Goal: Task Accomplishment & Management: Complete application form

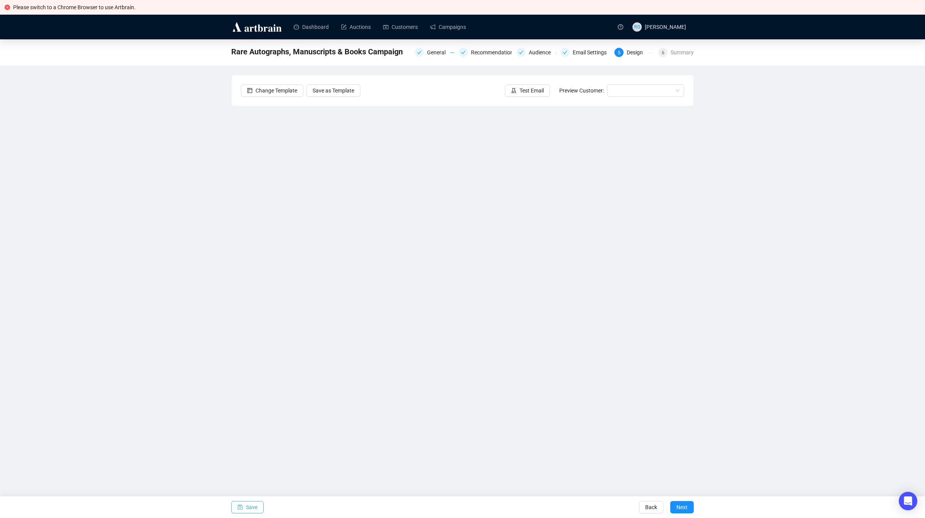
click at [253, 503] on span "Save" at bounding box center [252, 507] width 12 height 22
click at [622, 91] on input "search" at bounding box center [642, 91] width 61 height 12
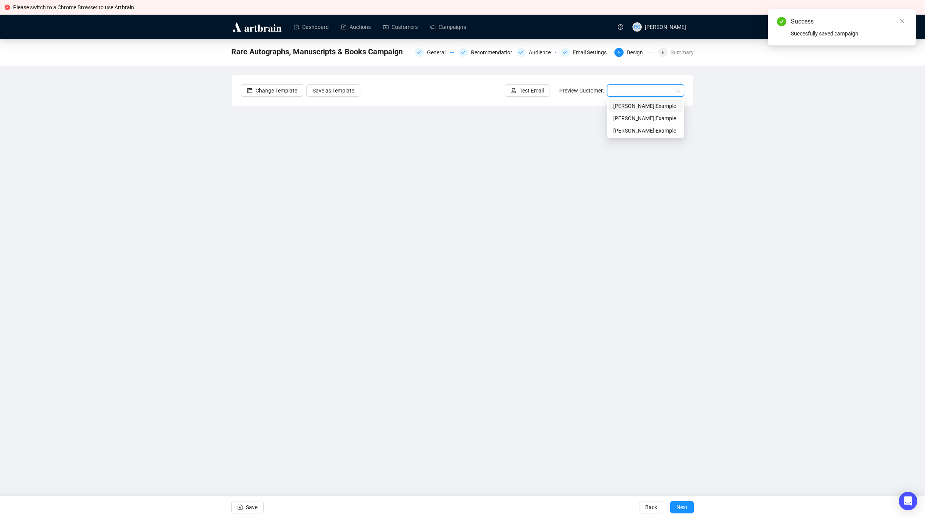
click at [630, 106] on div "[PERSON_NAME] | Example" at bounding box center [645, 106] width 65 height 8
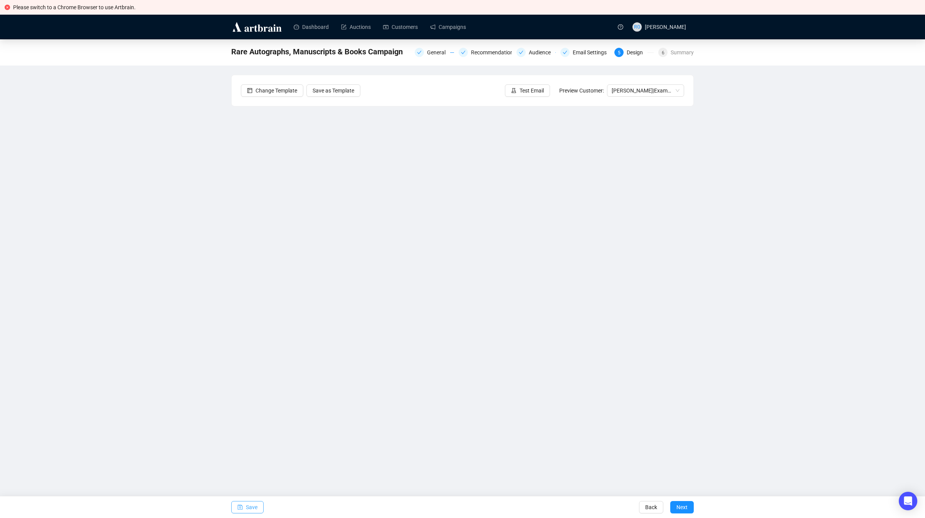
click at [252, 503] on span "Save" at bounding box center [252, 507] width 12 height 22
click at [433, 53] on div "General" at bounding box center [438, 52] width 23 height 9
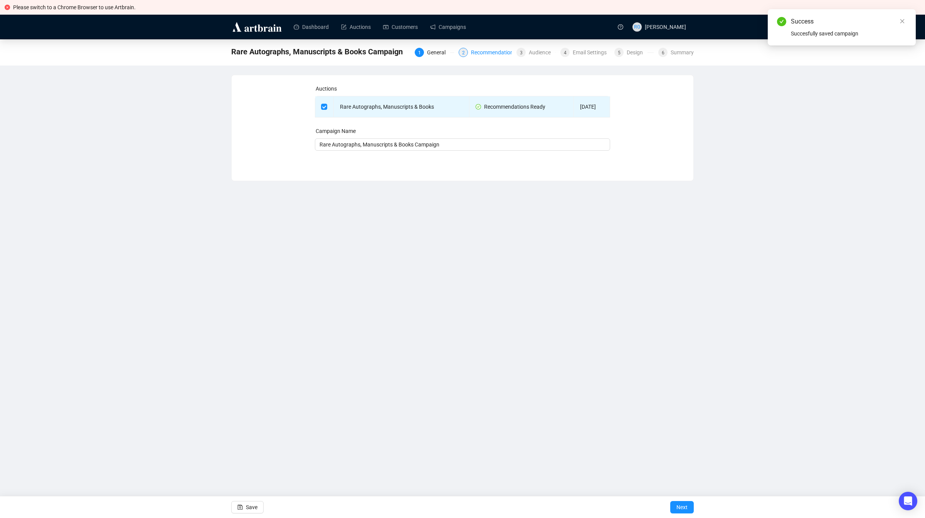
click at [493, 53] on div "Recommendations" at bounding box center [496, 52] width 50 height 9
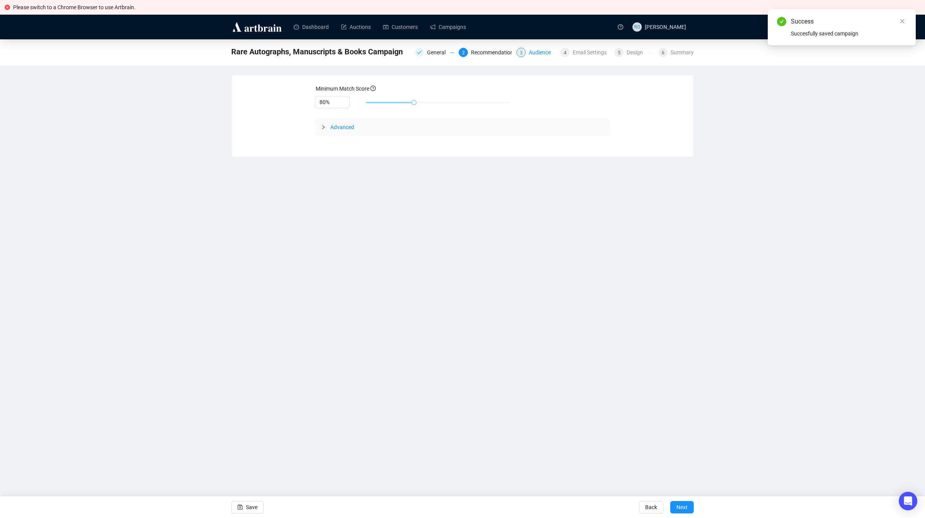
click at [540, 53] on div "Audience" at bounding box center [542, 52] width 27 height 9
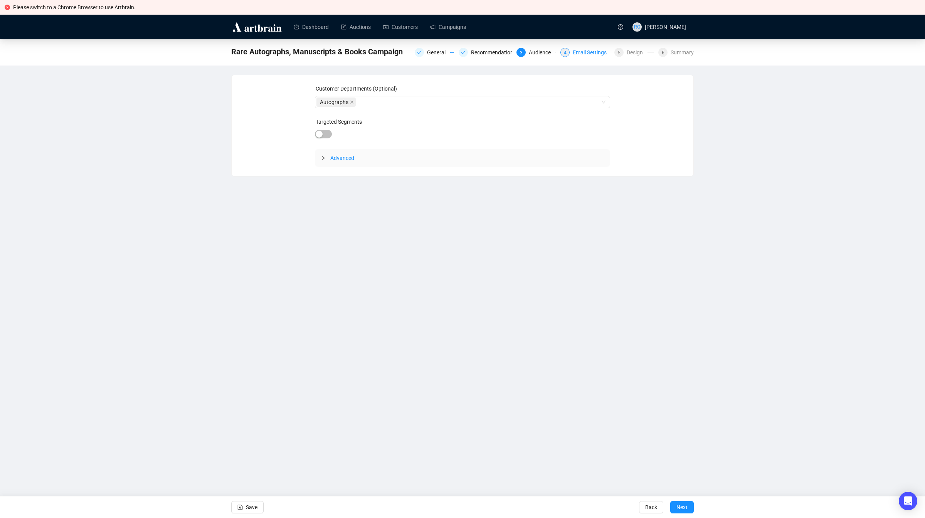
click at [584, 54] on div "Email Settings" at bounding box center [592, 52] width 39 height 9
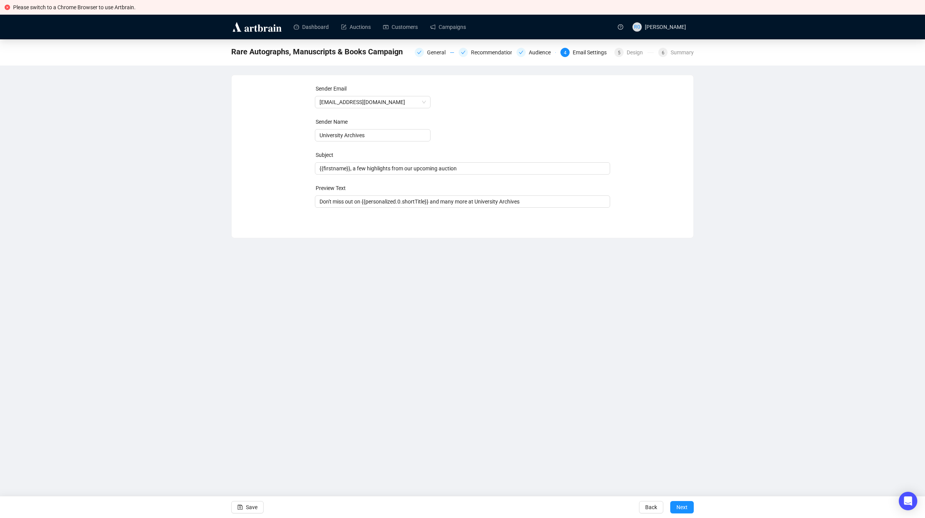
click at [589, 54] on div "Email Settings" at bounding box center [592, 52] width 39 height 9
click at [620, 55] on span "5" at bounding box center [619, 52] width 3 height 5
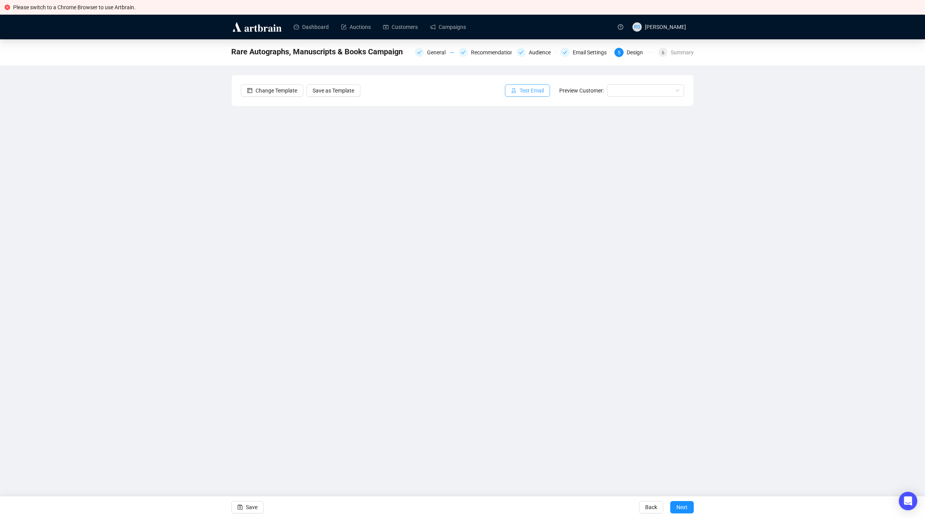
click at [522, 92] on span "Test Email" at bounding box center [532, 90] width 24 height 8
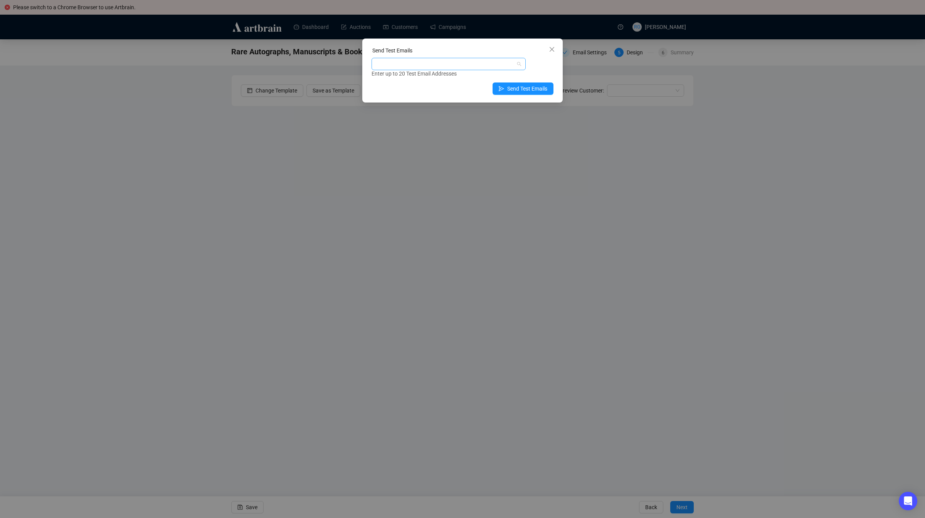
click at [412, 66] on div at bounding box center [444, 64] width 143 height 11
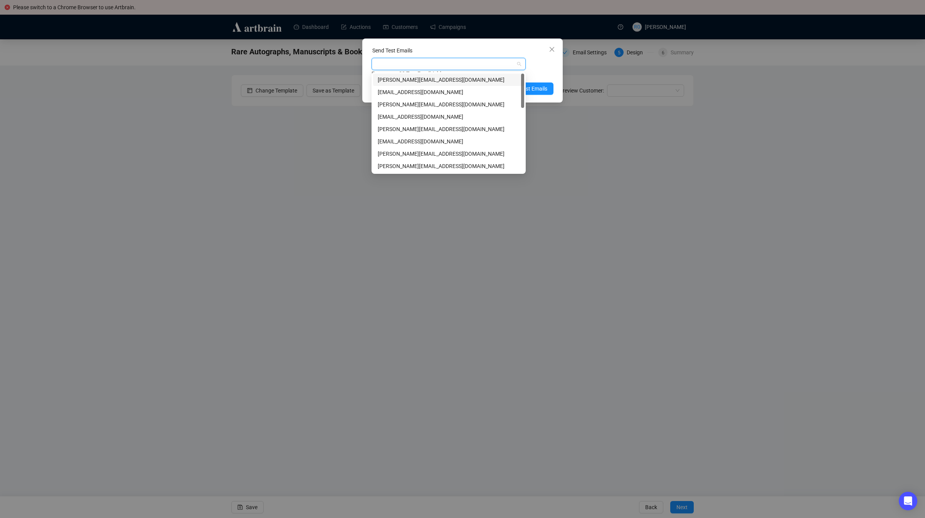
click at [407, 81] on div "[PERSON_NAME][EMAIL_ADDRESS][DOMAIN_NAME]" at bounding box center [449, 80] width 142 height 8
click at [532, 88] on span "Send Test Emails" at bounding box center [527, 88] width 40 height 8
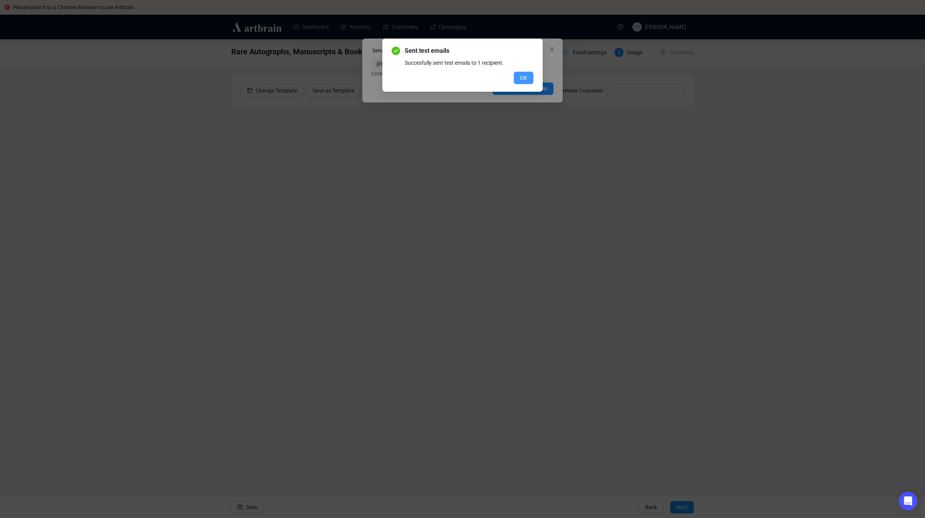
click at [521, 77] on span "OK" at bounding box center [523, 78] width 7 height 8
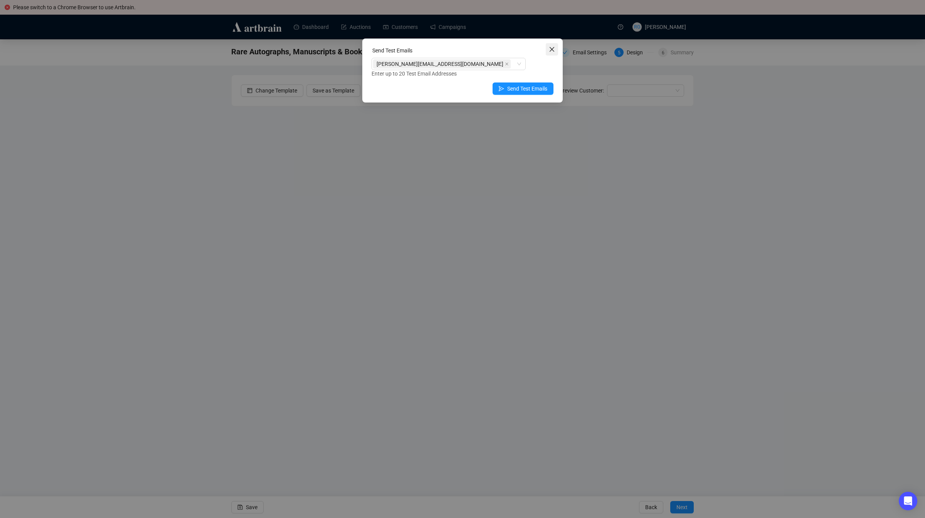
click at [552, 50] on icon "close" at bounding box center [552, 49] width 6 height 6
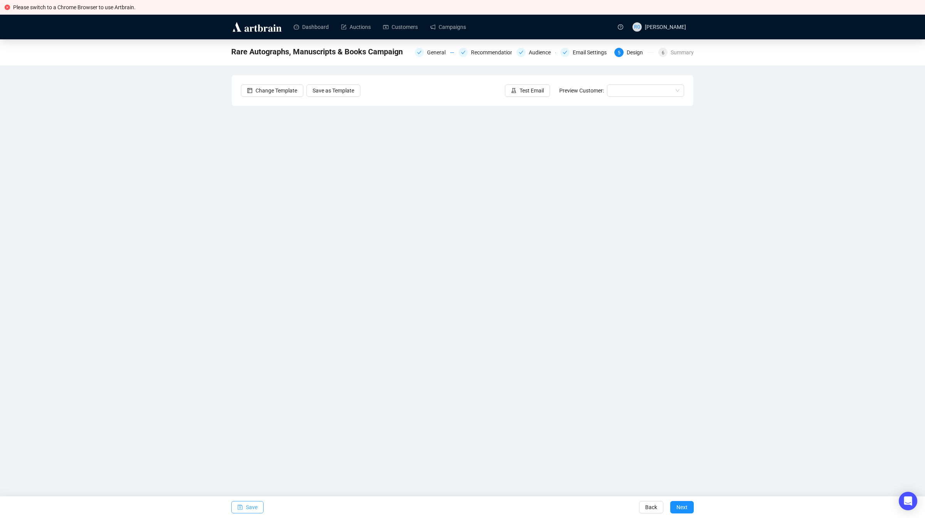
click at [252, 505] on span "Save" at bounding box center [252, 507] width 12 height 22
click at [681, 509] on span "Next" at bounding box center [681, 507] width 11 height 22
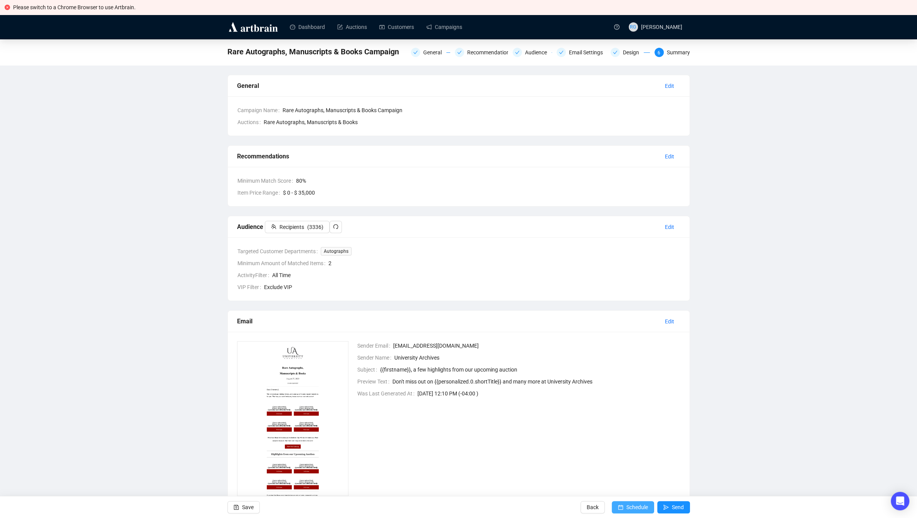
click at [641, 510] on span "Schedule" at bounding box center [637, 507] width 22 height 22
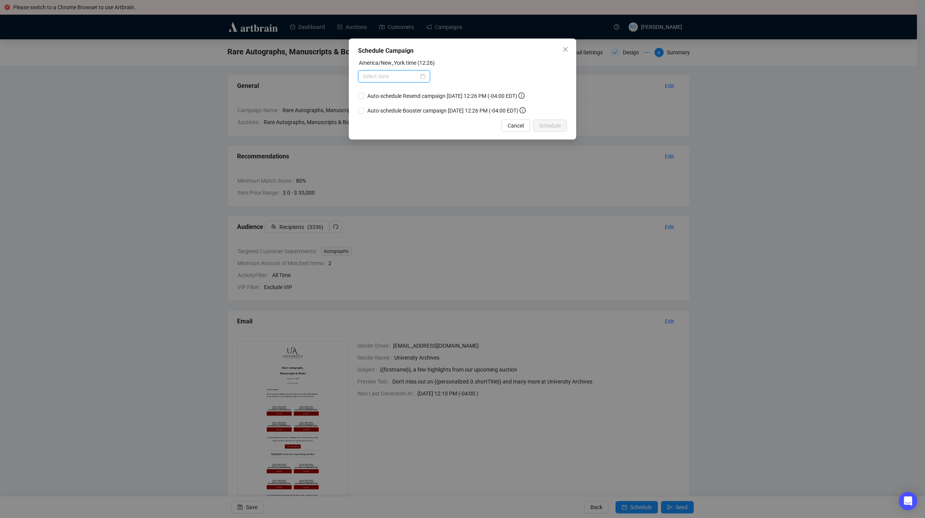
click at [398, 77] on input at bounding box center [391, 76] width 56 height 8
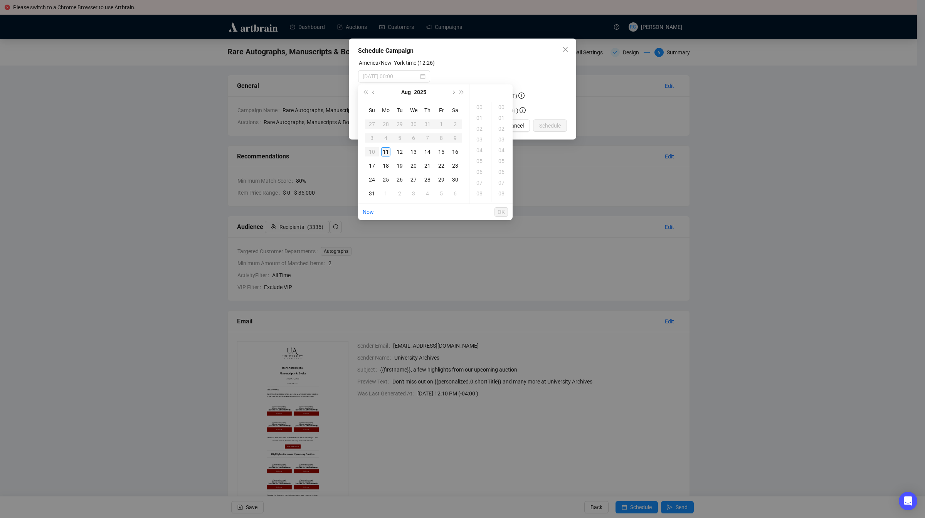
click at [388, 152] on div "11" at bounding box center [385, 151] width 9 height 9
click at [482, 128] on div "14" at bounding box center [480, 129] width 18 height 11
click at [481, 118] on div "15" at bounding box center [480, 118] width 18 height 11
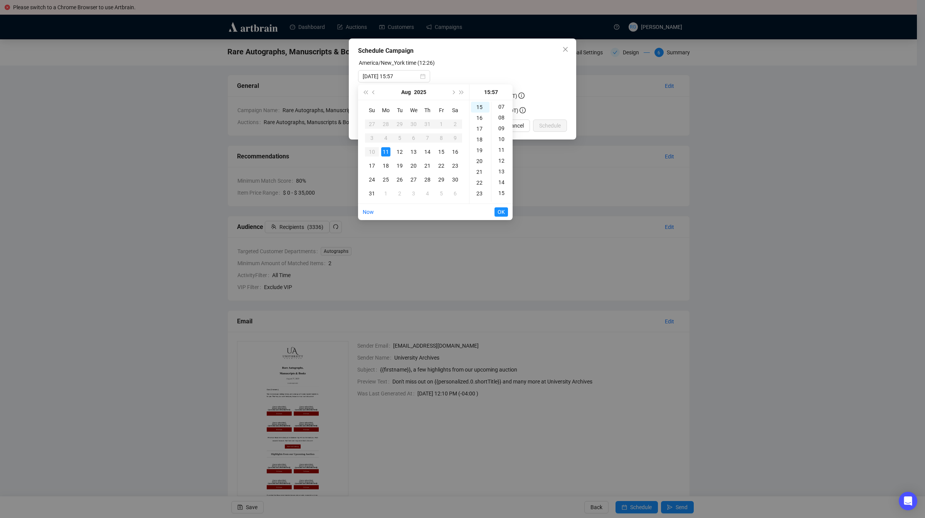
scroll to position [65, 0]
click at [503, 106] on div "06" at bounding box center [502, 106] width 18 height 11
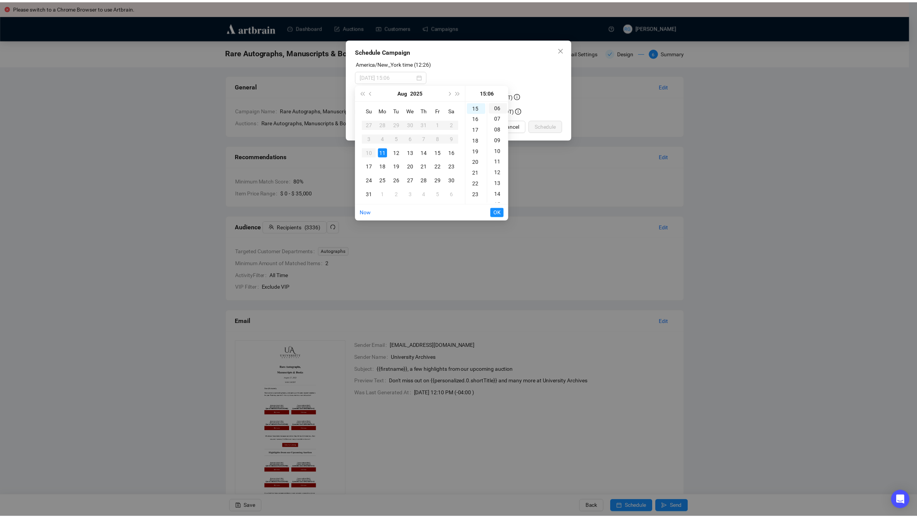
scroll to position [65, 0]
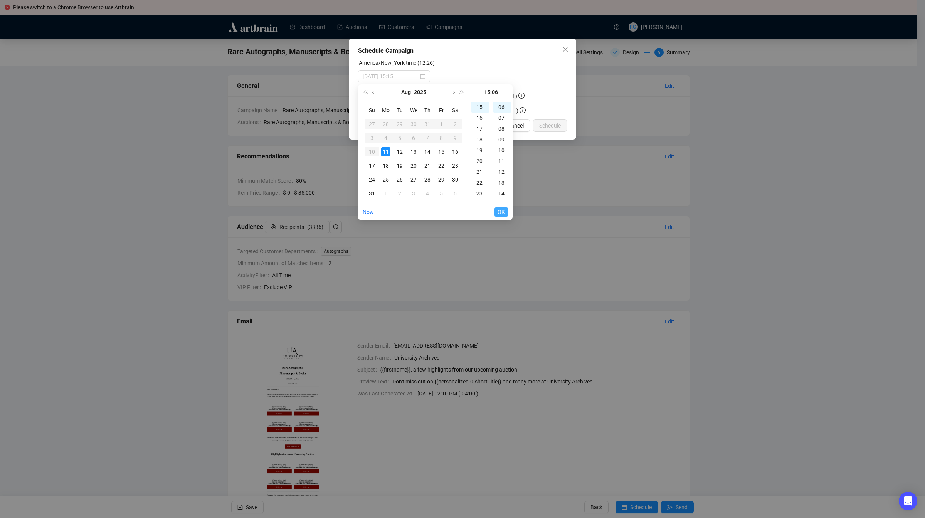
type input "[DATE] 15:06"
click at [500, 212] on span "OK" at bounding box center [501, 212] width 7 height 15
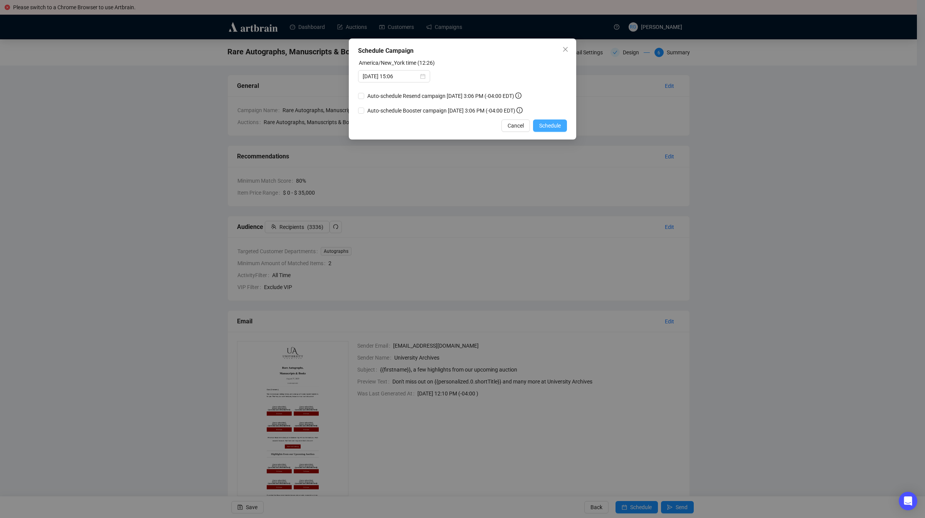
click at [558, 126] on span "Schedule" at bounding box center [550, 125] width 22 height 8
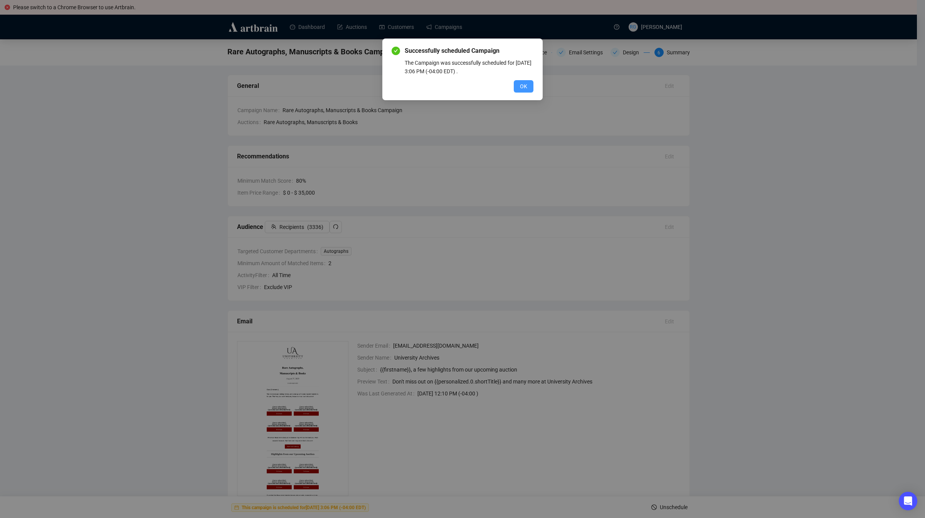
click at [525, 85] on span "OK" at bounding box center [523, 86] width 7 height 8
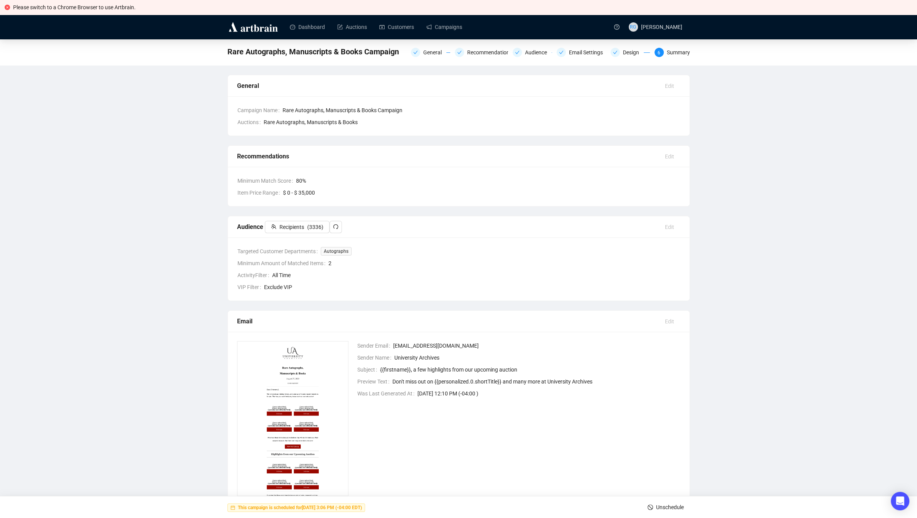
scroll to position [27, 0]
